Goal: Task Accomplishment & Management: Manage account settings

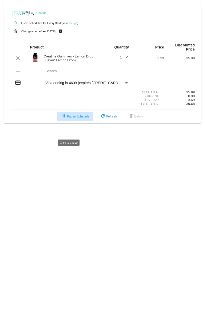
click at [69, 118] on span "pause Pause Schedule" at bounding box center [75, 117] width 28 height 4
click at [46, 13] on link "Change" at bounding box center [41, 12] width 10 height 3
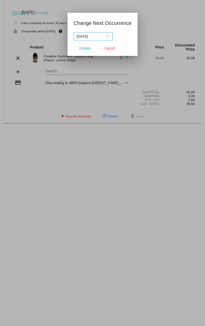
click at [93, 37] on input "[DATE]" at bounding box center [91, 37] width 28 height 6
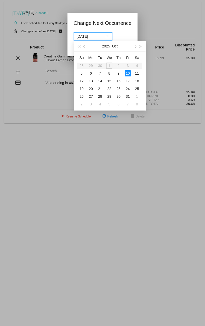
click at [136, 47] on button "button" at bounding box center [135, 46] width 6 height 10
click at [128, 66] on div "5" at bounding box center [128, 66] width 6 height 6
type input "[DATE]"
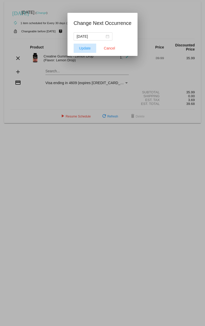
click at [86, 47] on span "Update" at bounding box center [85, 48] width 12 height 4
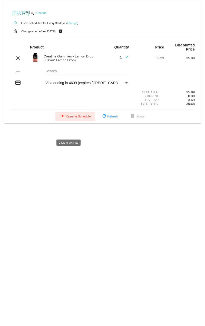
click at [76, 118] on span "play_arrow Resume Schedule" at bounding box center [74, 117] width 31 height 4
